Goal: Navigation & Orientation: Find specific page/section

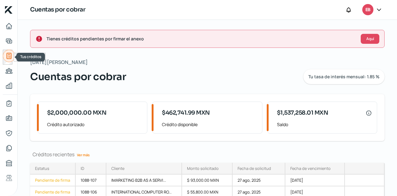
click at [9, 54] on icon "Tus créditos" at bounding box center [9, 56] width 4 height 6
click at [12, 24] on icon "Inicio" at bounding box center [8, 25] width 7 height 7
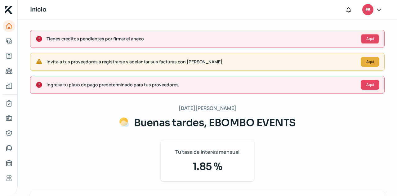
click at [366, 41] on span "Aquí" at bounding box center [370, 39] width 8 height 4
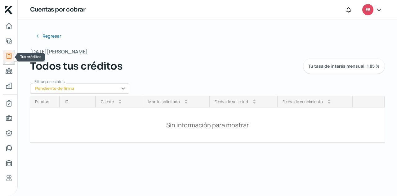
click at [6, 50] on div at bounding box center [9, 57] width 12 height 15
click at [9, 30] on link "Inicio" at bounding box center [9, 26] width 12 height 12
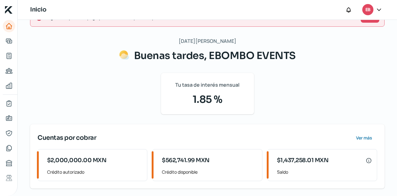
scroll to position [124, 0]
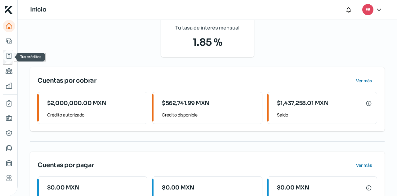
click at [10, 59] on icon "Tus créditos" at bounding box center [9, 56] width 4 height 6
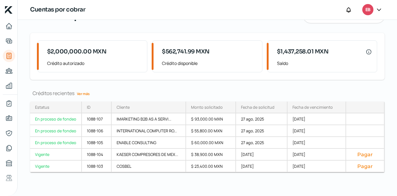
scroll to position [62, 0]
